Goal: Obtain resource: Obtain resource

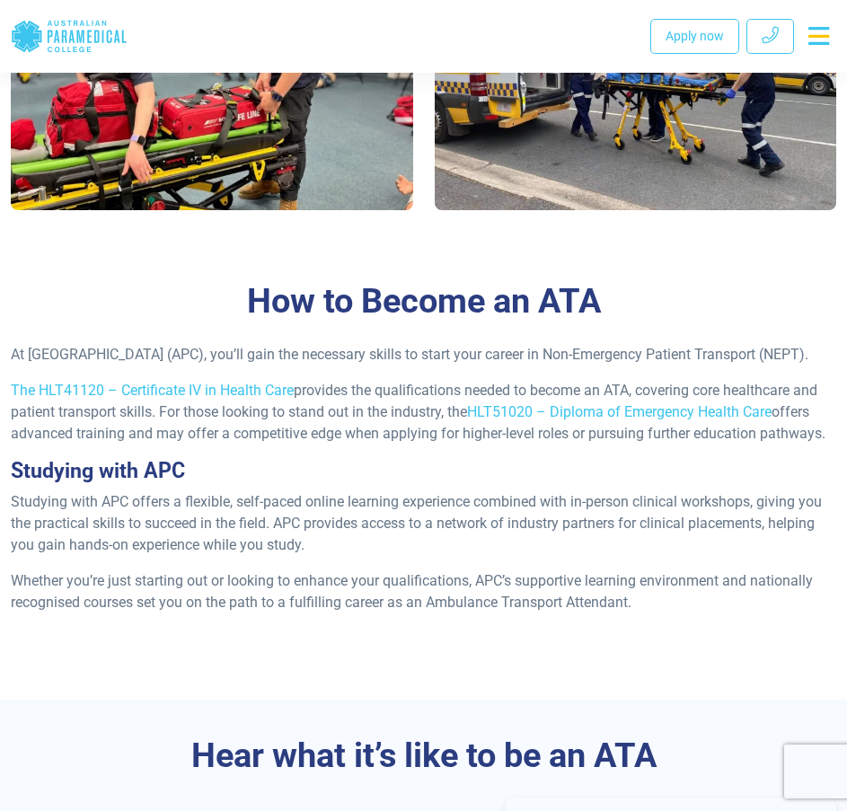
scroll to position [1258, 0]
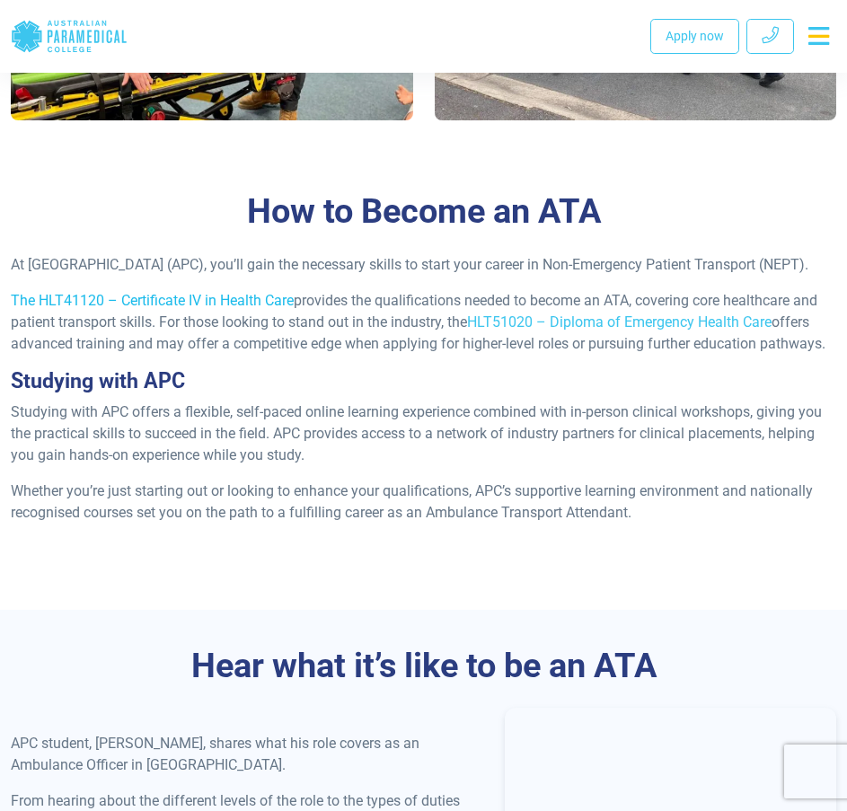
click at [191, 309] on link "The HLT41120 – Certificate IV in Health Care" at bounding box center [152, 300] width 283 height 17
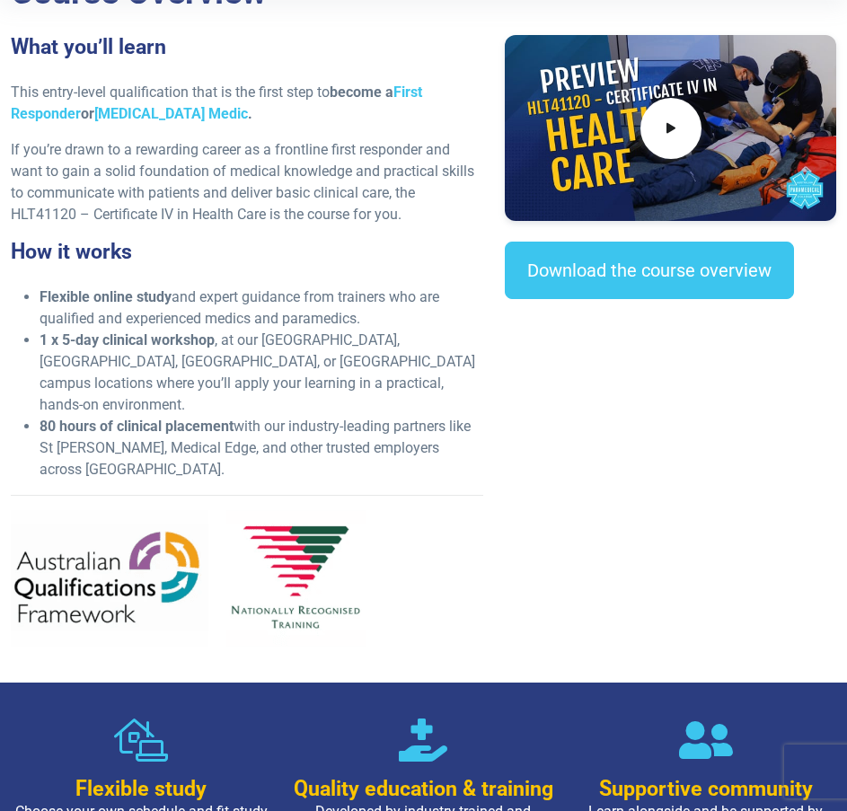
scroll to position [180, 0]
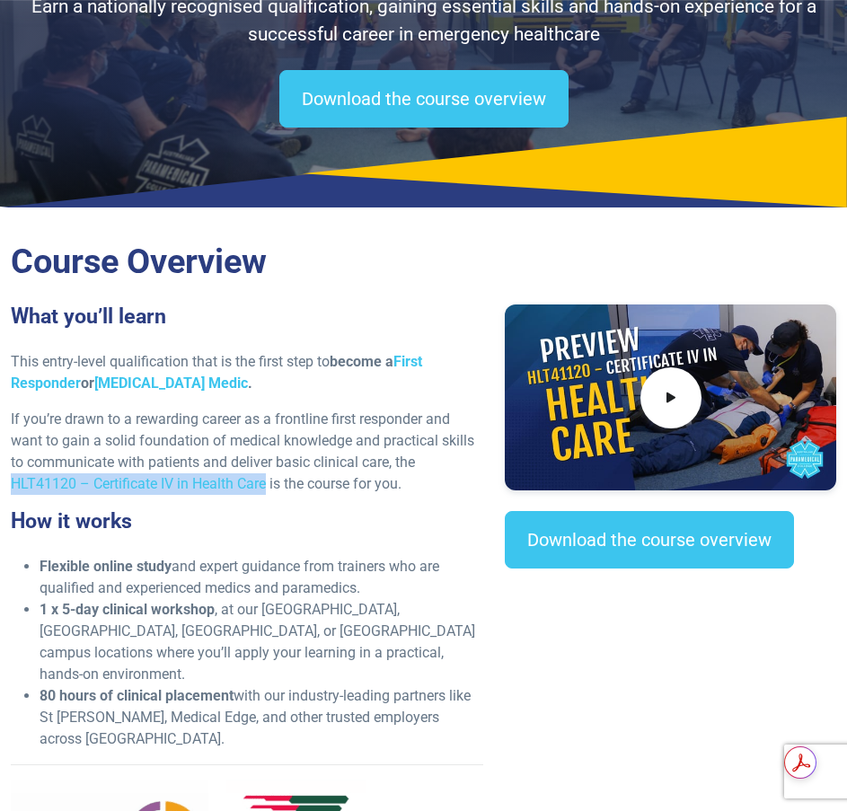
drag, startPoint x: 270, startPoint y: 484, endPoint x: 0, endPoint y: 486, distance: 269.6
click at [0, 486] on div "What you’ll learn This entry-level qualification that is the first step to beco…" at bounding box center [247, 618] width 494 height 626
copy p "HLT41120 – Certificate IV in Health Care"
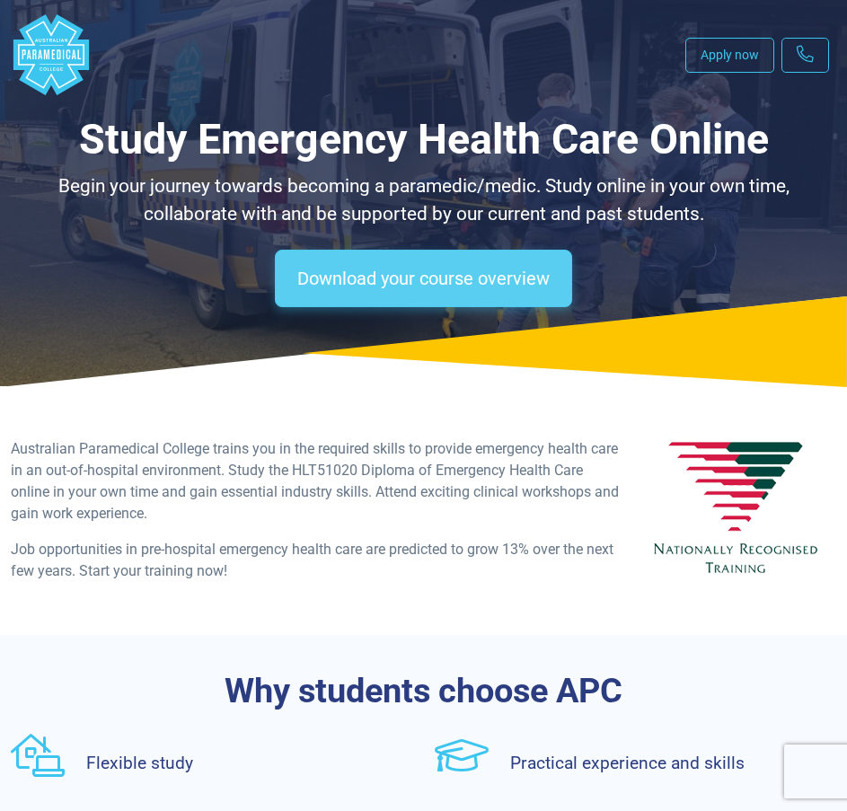
click at [419, 267] on link "Download your course overview" at bounding box center [423, 279] width 297 height 58
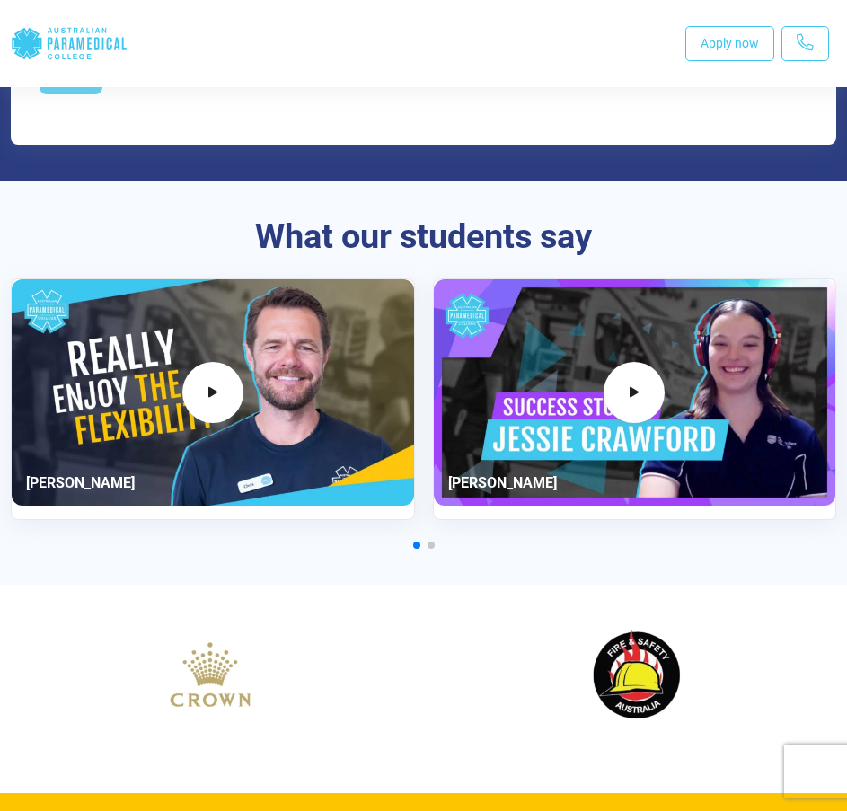
scroll to position [1478, 0]
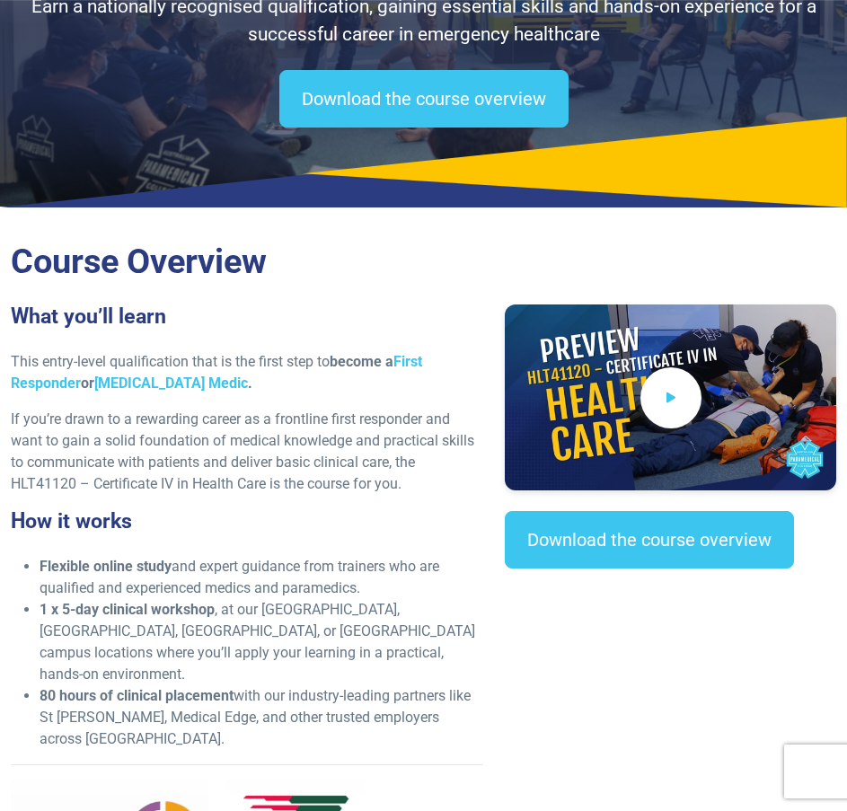
scroll to position [270, 0]
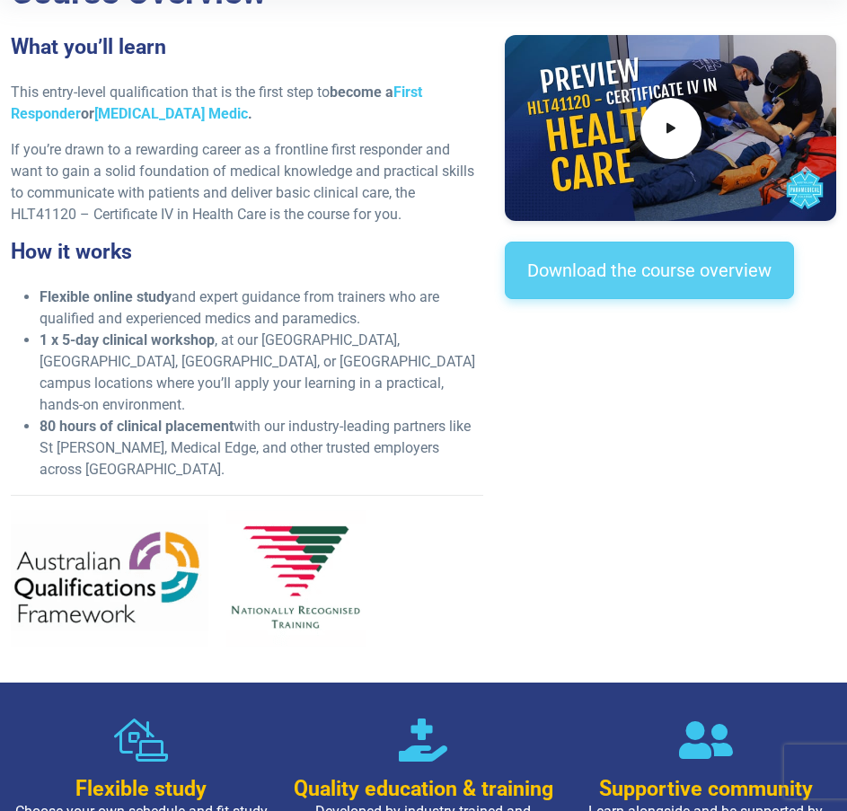
click at [678, 284] on link "Download the course overview" at bounding box center [649, 271] width 289 height 58
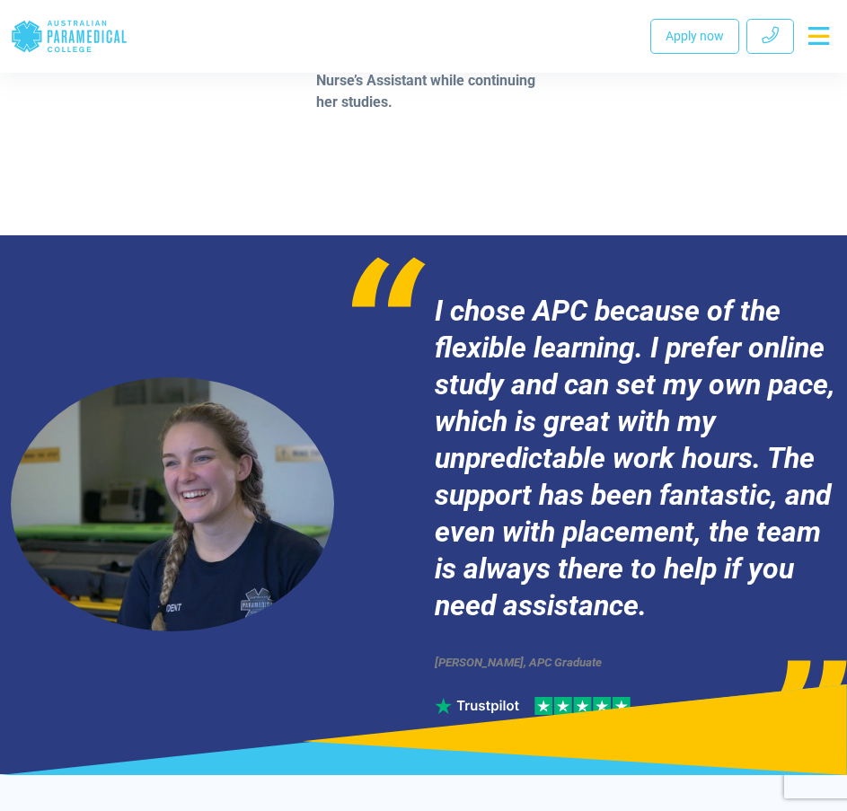
scroll to position [6549, 0]
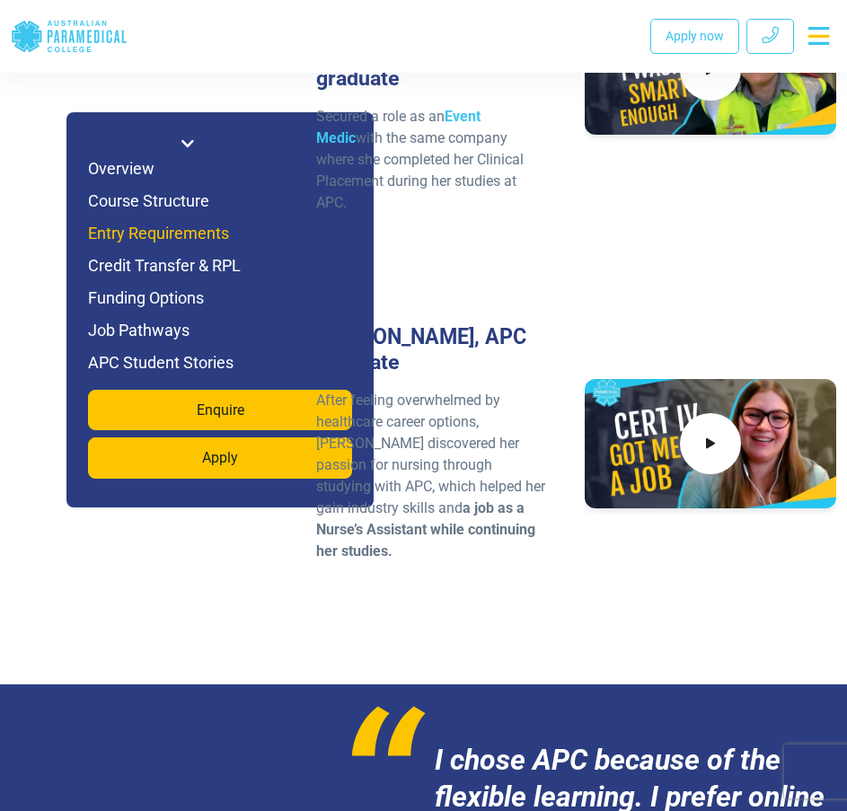
click at [182, 237] on h6 "Entry Requirements" at bounding box center [220, 233] width 264 height 25
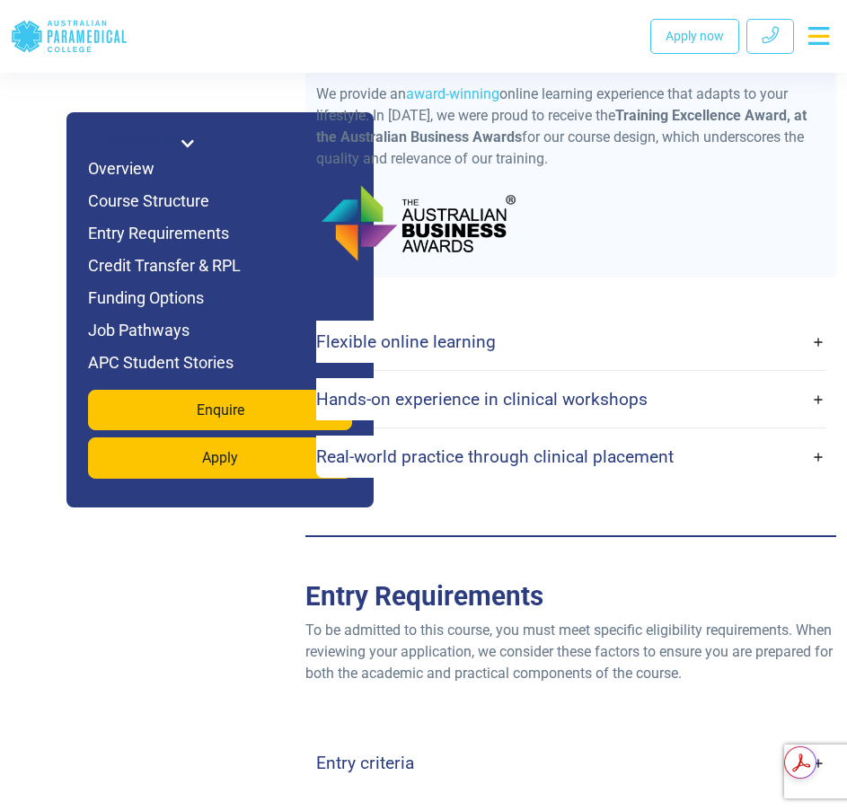
scroll to position [3334, 0]
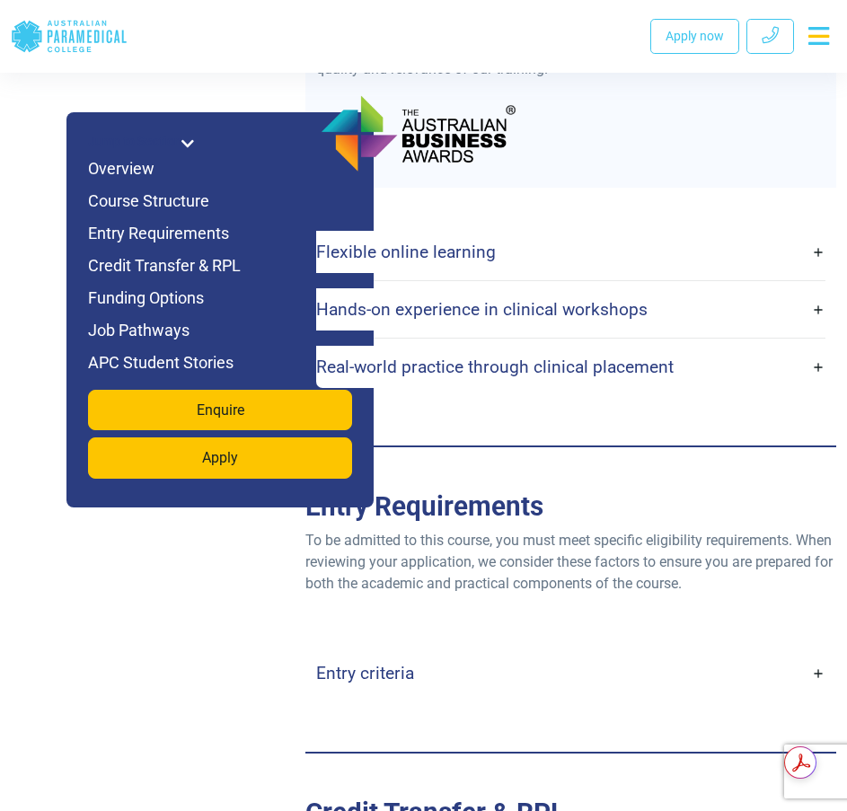
click at [362, 663] on h4 "Entry criteria" at bounding box center [365, 673] width 98 height 21
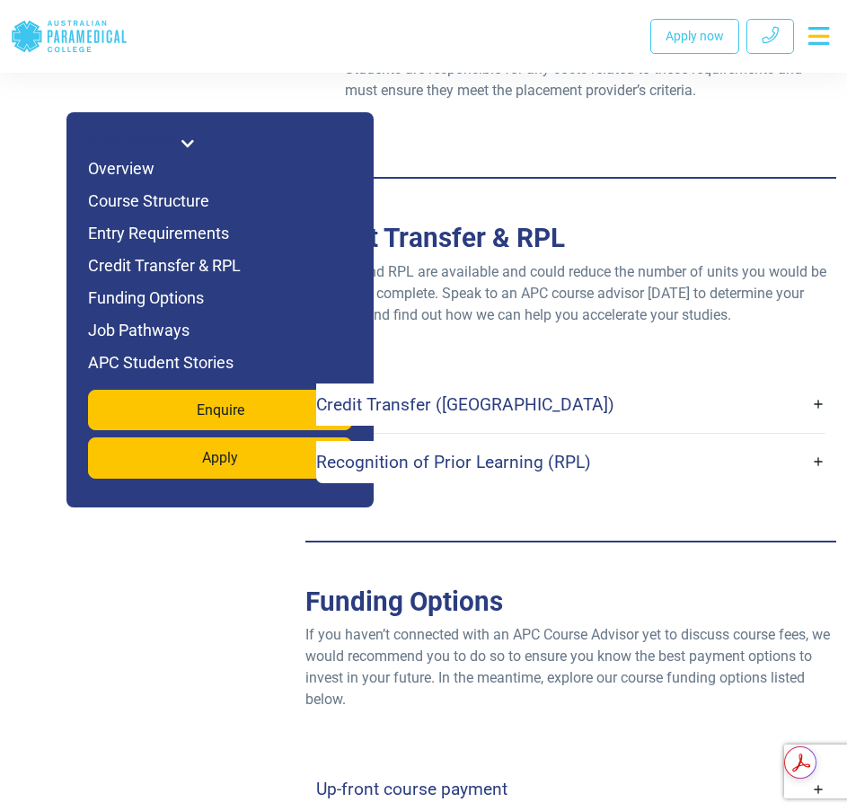
scroll to position [4772, 0]
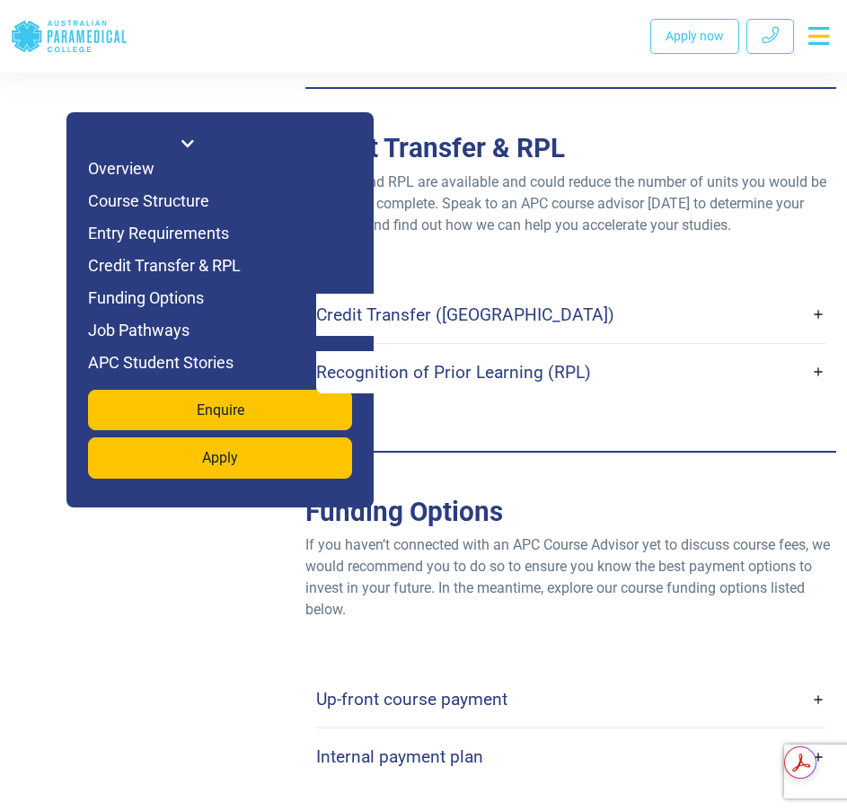
click at [456, 689] on h4 "Up-front course payment" at bounding box center [411, 699] width 191 height 21
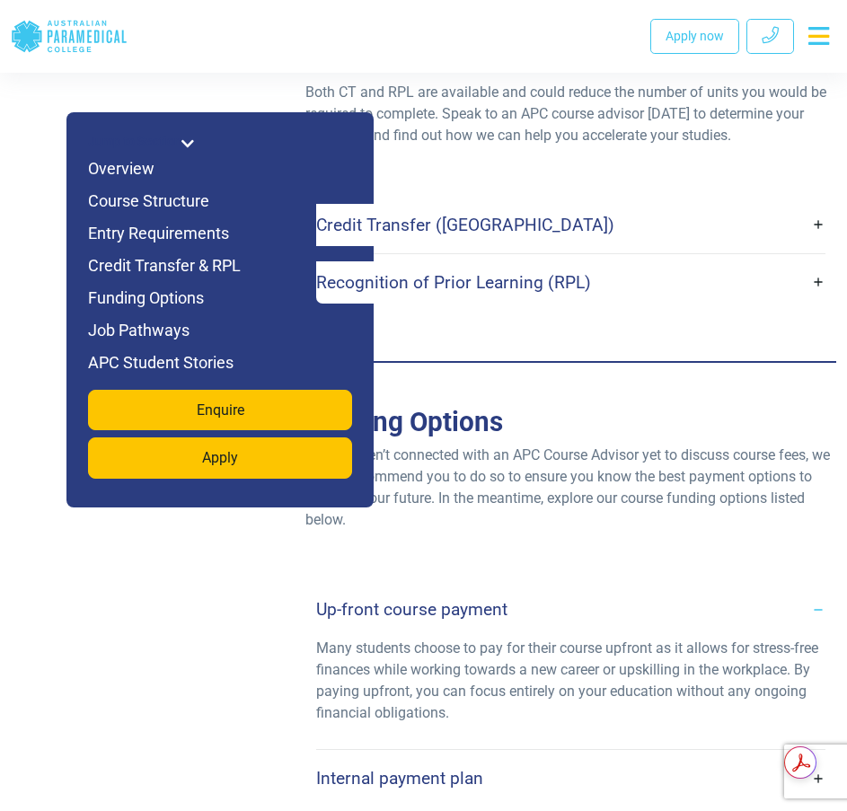
scroll to position [4951, 0]
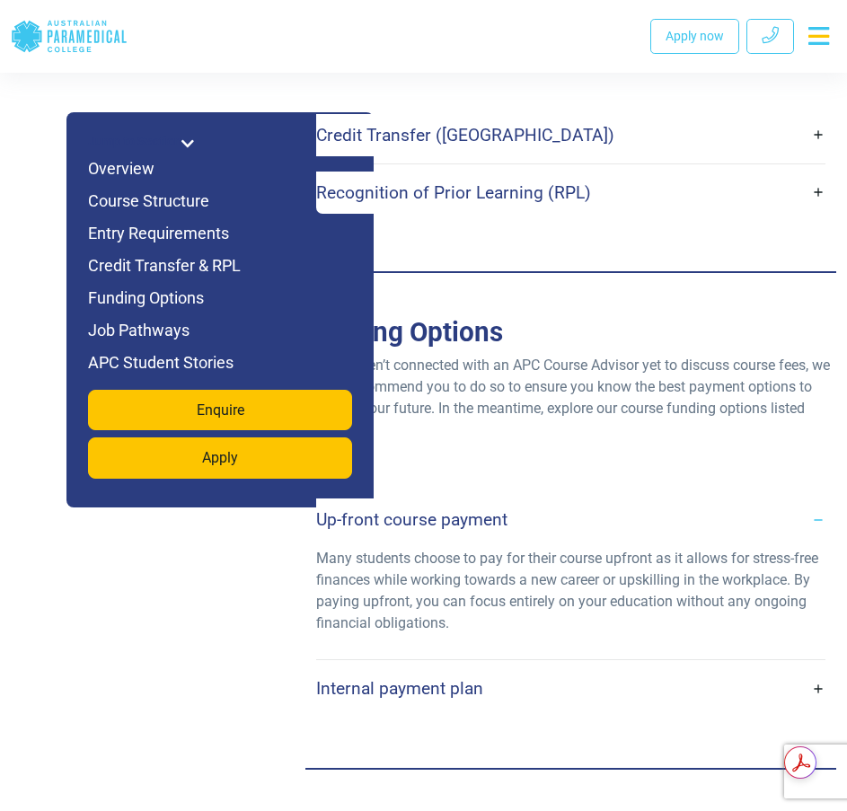
click at [401, 678] on h4 "Internal payment plan" at bounding box center [399, 688] width 167 height 21
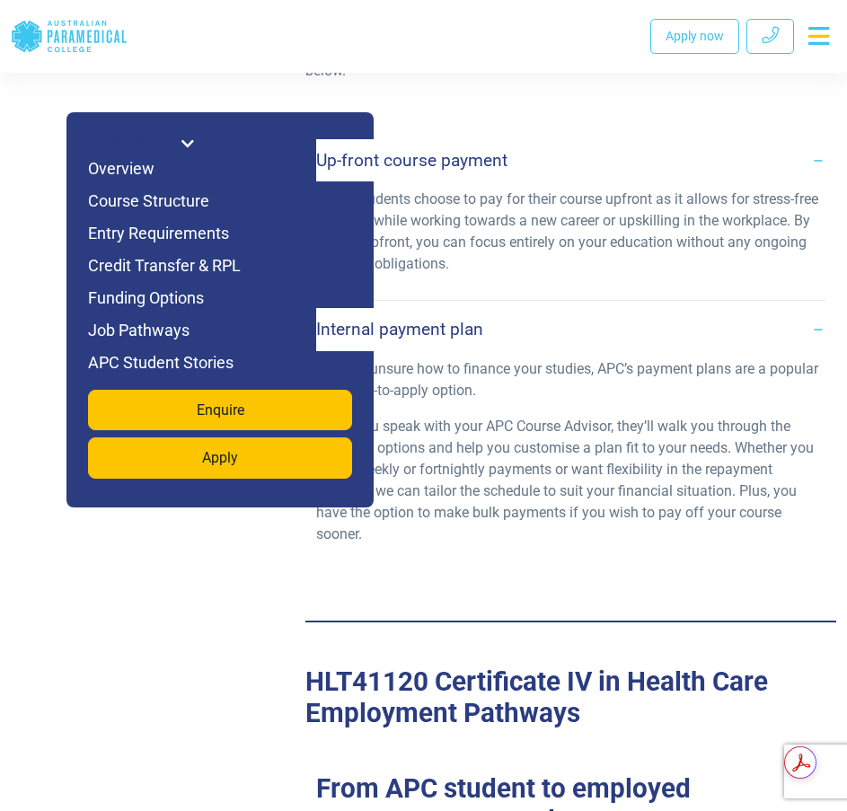
scroll to position [5401, 0]
